Goal: Use online tool/utility: Utilize a website feature to perform a specific function

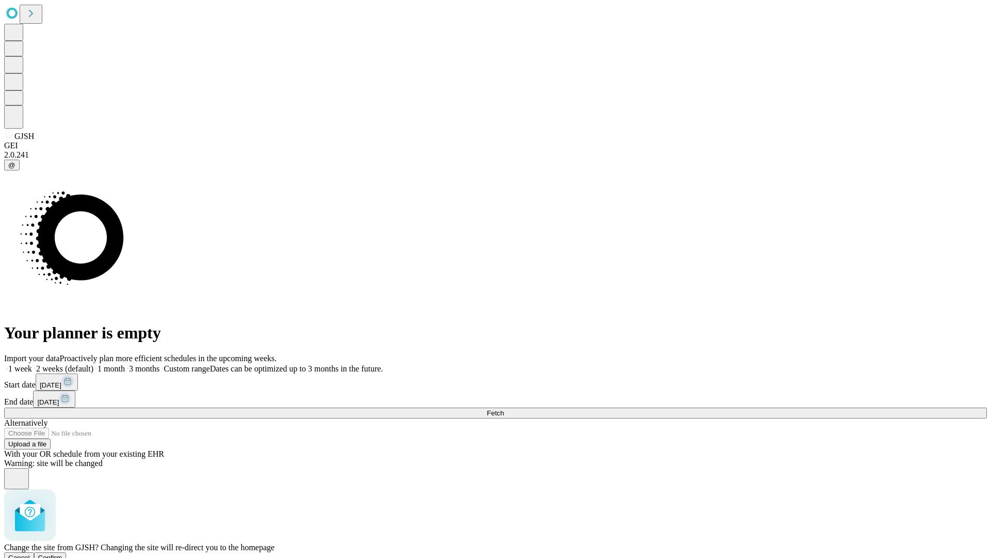
click at [62, 553] on span "Confirm" at bounding box center [50, 557] width 24 height 8
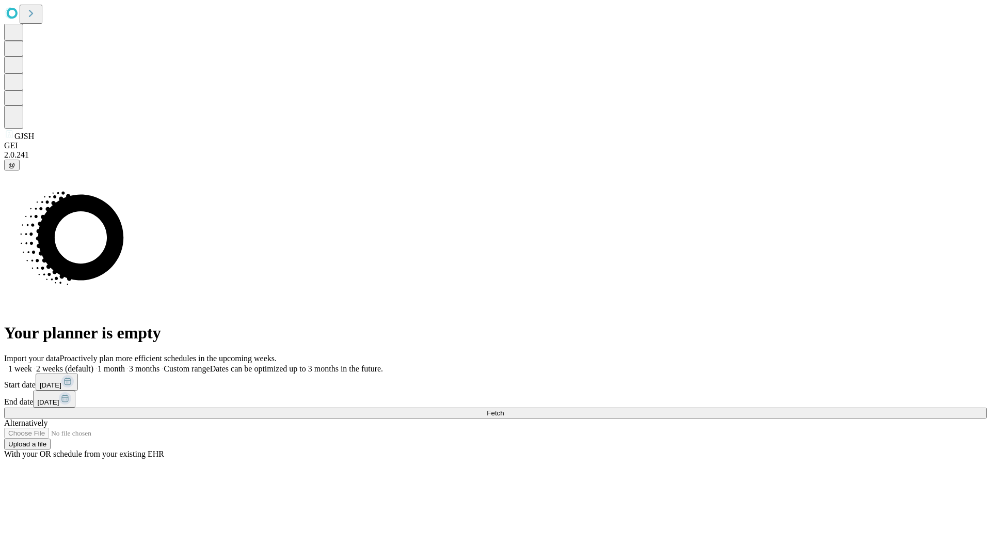
click at [125, 364] on label "1 month" at bounding box center [108, 368] width 31 height 9
click at [504, 409] on span "Fetch" at bounding box center [495, 413] width 17 height 8
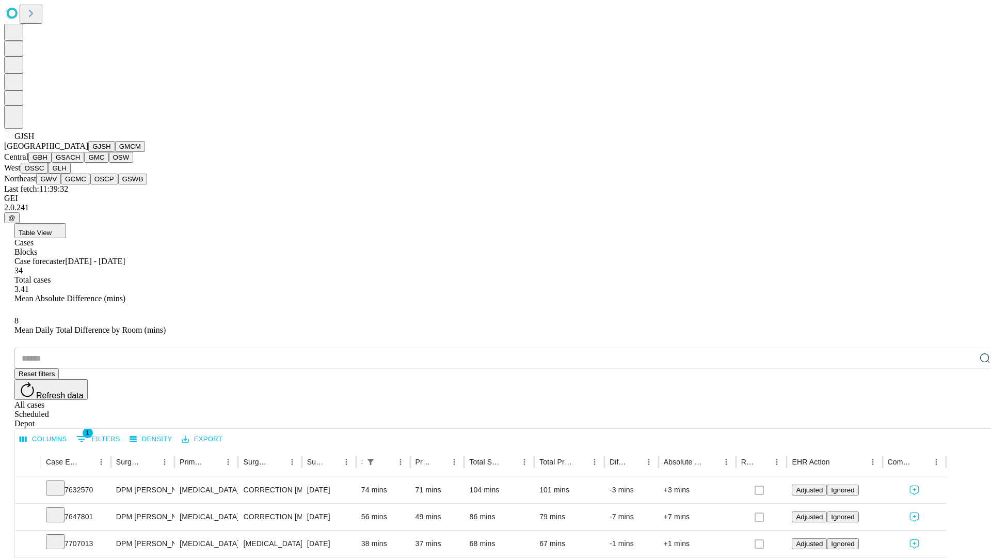
click at [115, 152] on button "GMCM" at bounding box center [130, 146] width 30 height 11
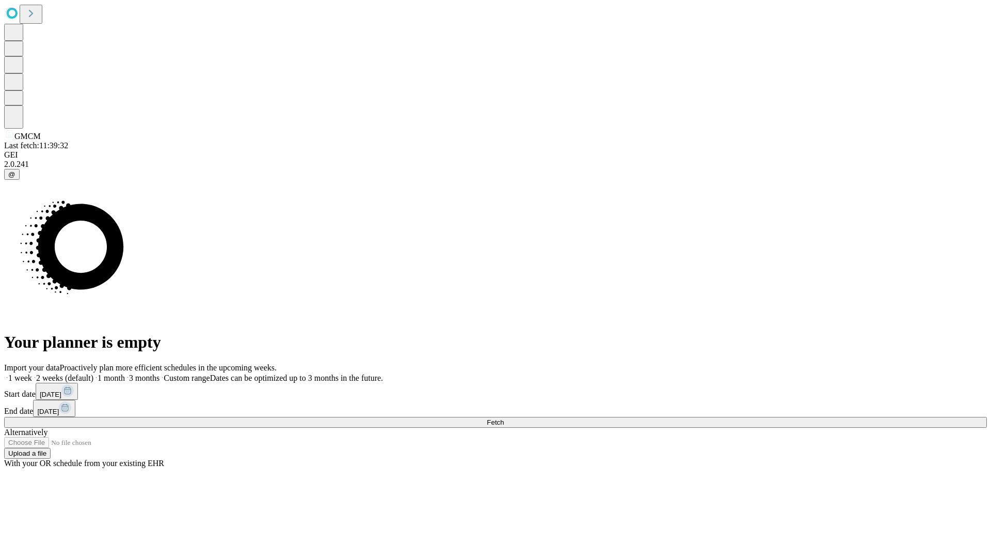
click at [125, 373] on label "1 month" at bounding box center [108, 377] width 31 height 9
click at [504, 418] on span "Fetch" at bounding box center [495, 422] width 17 height 8
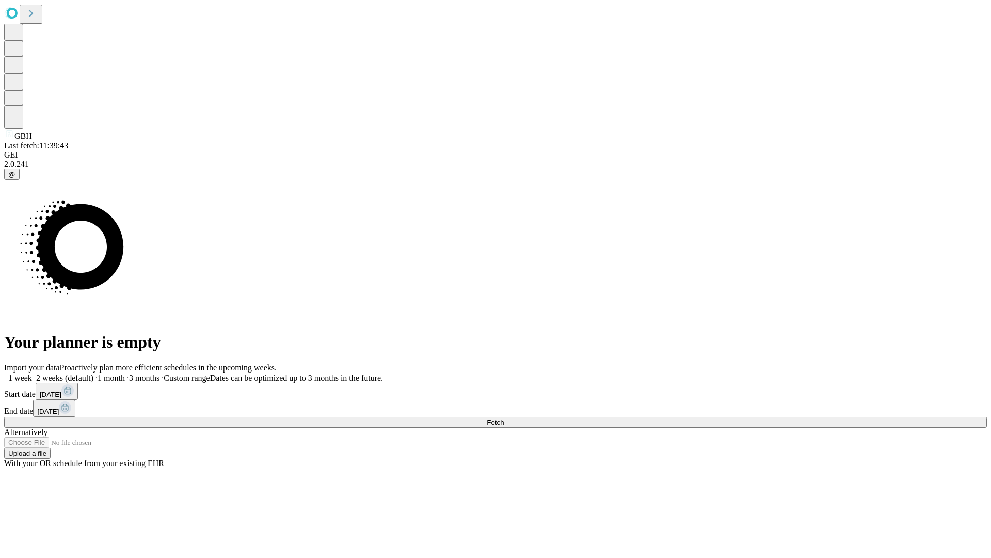
click at [125, 373] on label "1 month" at bounding box center [108, 377] width 31 height 9
click at [504, 418] on span "Fetch" at bounding box center [495, 422] width 17 height 8
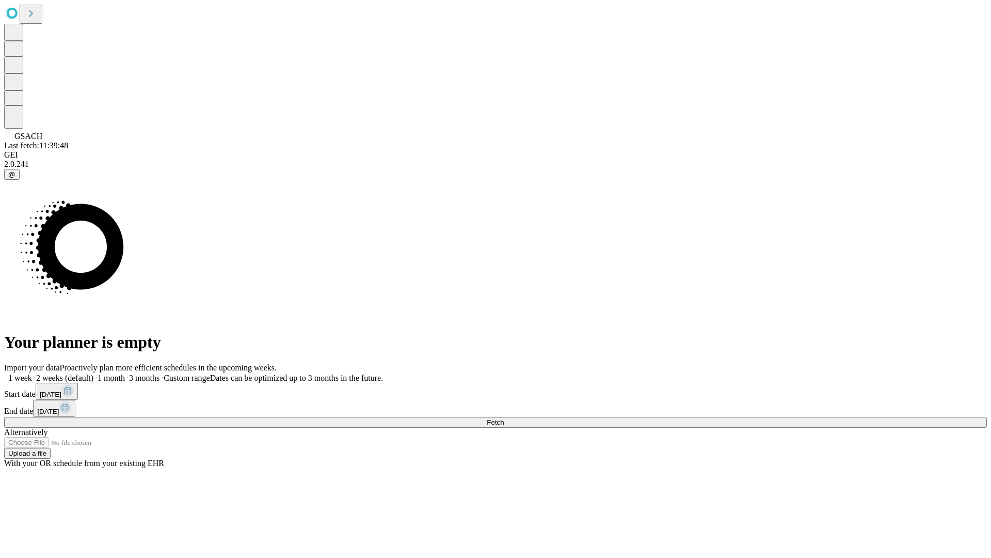
click at [125, 373] on label "1 month" at bounding box center [108, 377] width 31 height 9
click at [504, 418] on span "Fetch" at bounding box center [495, 422] width 17 height 8
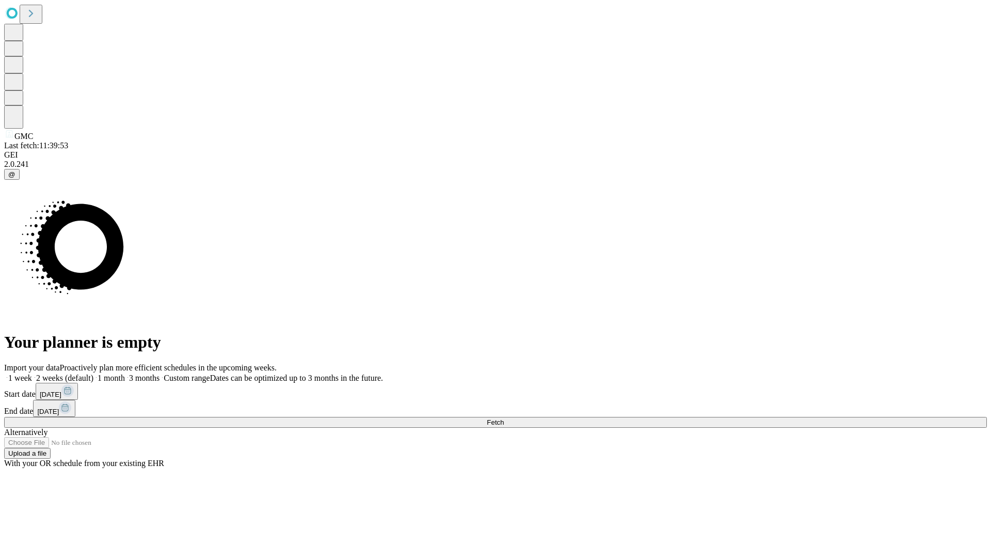
click at [125, 373] on label "1 month" at bounding box center [108, 377] width 31 height 9
click at [504, 418] on span "Fetch" at bounding box center [495, 422] width 17 height 8
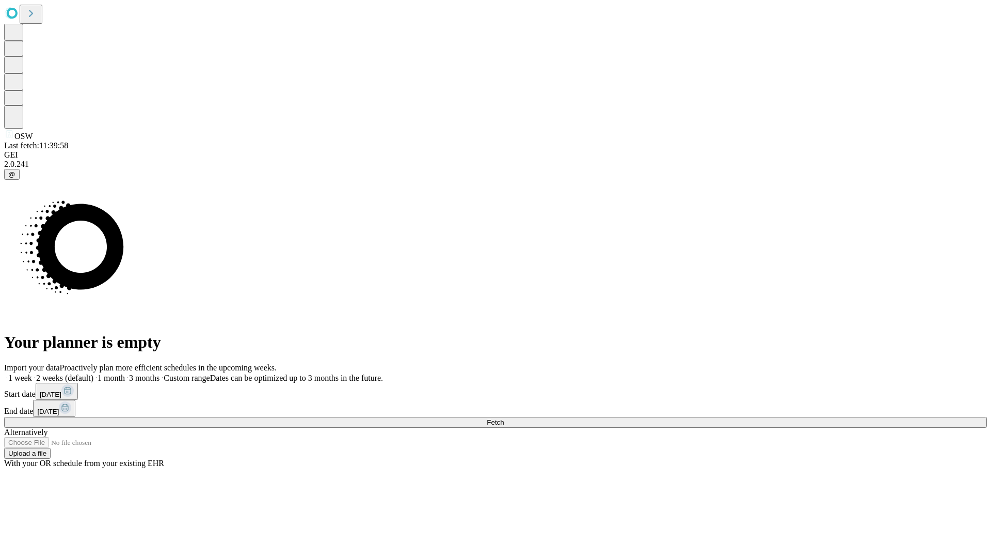
click at [125, 373] on label "1 month" at bounding box center [108, 377] width 31 height 9
click at [504, 418] on span "Fetch" at bounding box center [495, 422] width 17 height 8
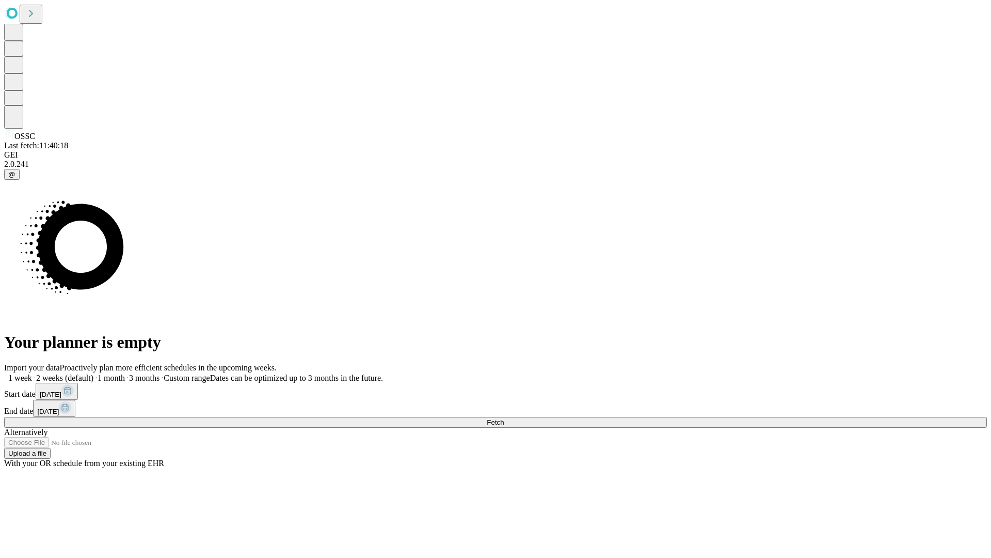
click at [125, 373] on label "1 month" at bounding box center [108, 377] width 31 height 9
click at [504, 418] on span "Fetch" at bounding box center [495, 422] width 17 height 8
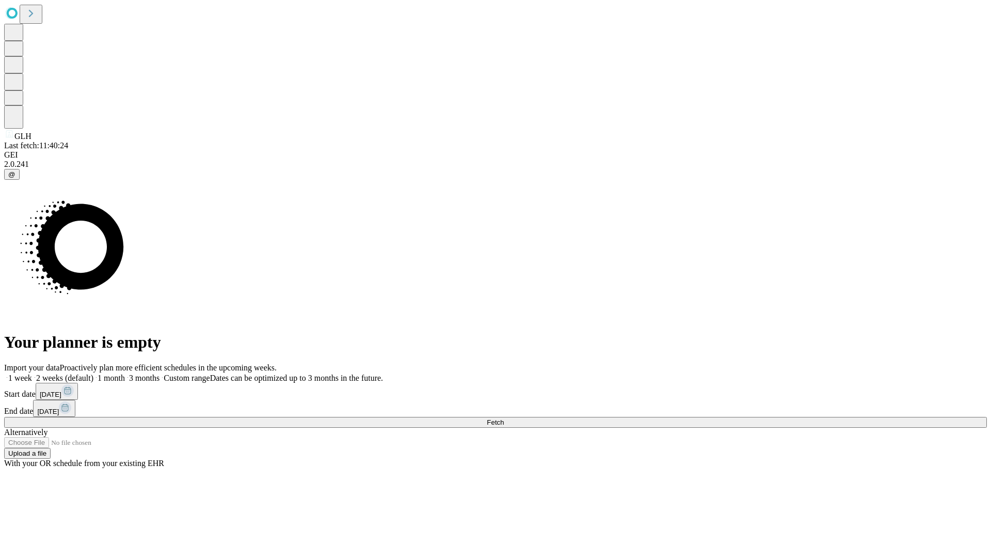
click at [125, 373] on label "1 month" at bounding box center [108, 377] width 31 height 9
click at [504, 418] on span "Fetch" at bounding box center [495, 422] width 17 height 8
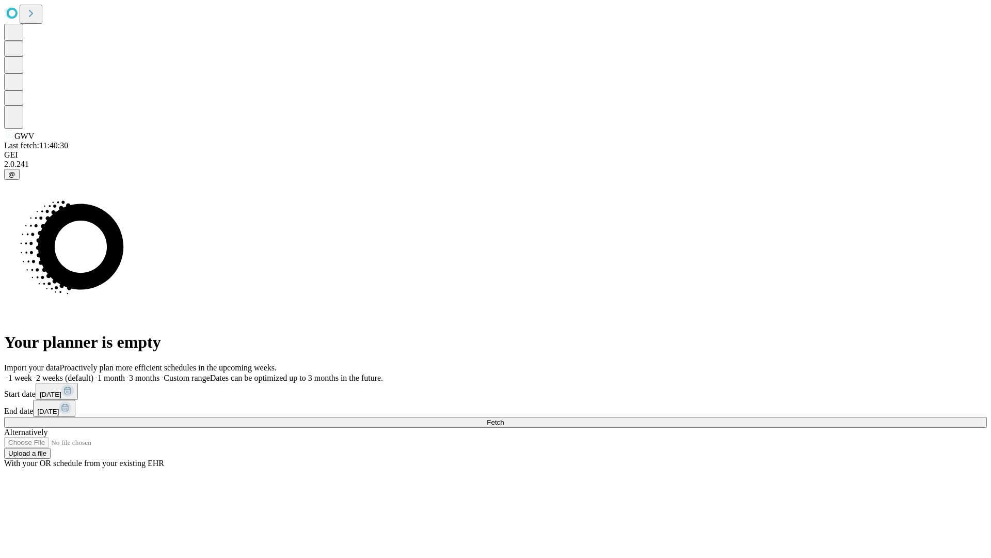
click at [125, 373] on label "1 month" at bounding box center [108, 377] width 31 height 9
click at [504, 418] on span "Fetch" at bounding box center [495, 422] width 17 height 8
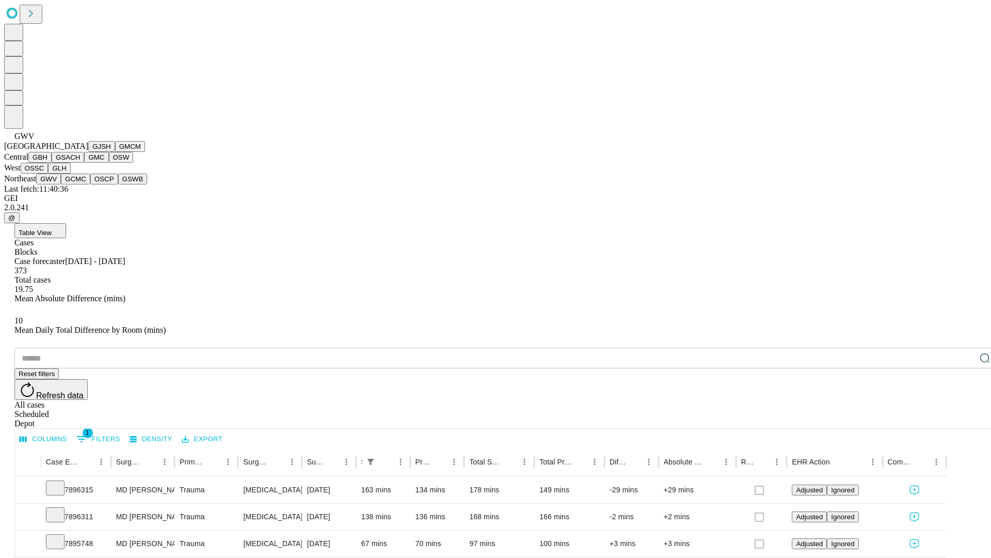
click at [80, 184] on button "GCMC" at bounding box center [75, 178] width 29 height 11
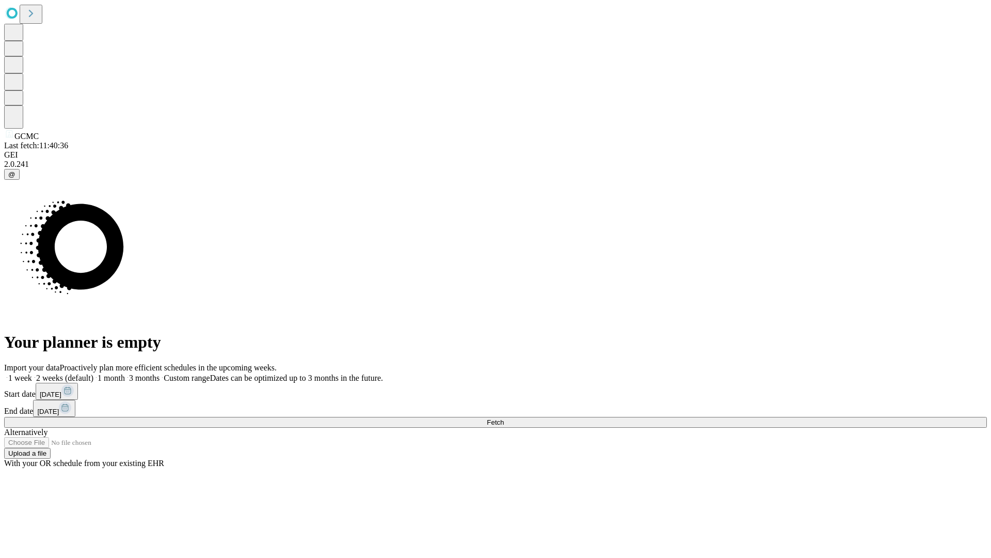
click at [125, 373] on label "1 month" at bounding box center [108, 377] width 31 height 9
click at [504, 418] on span "Fetch" at bounding box center [495, 422] width 17 height 8
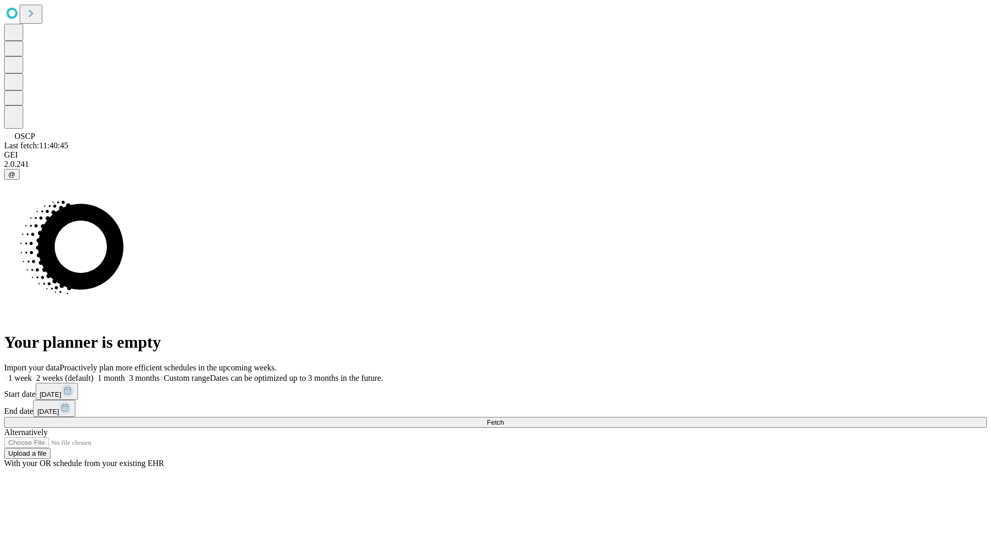
click at [125, 373] on label "1 month" at bounding box center [108, 377] width 31 height 9
click at [504, 418] on span "Fetch" at bounding box center [495, 422] width 17 height 8
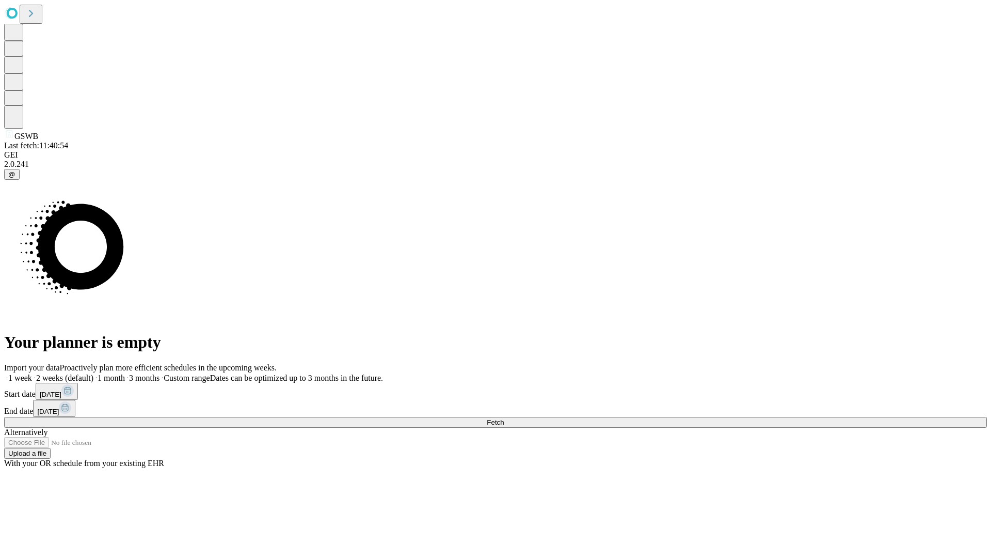
click at [125, 373] on label "1 month" at bounding box center [108, 377] width 31 height 9
click at [504, 418] on span "Fetch" at bounding box center [495, 422] width 17 height 8
